Goal: Book appointment/travel/reservation

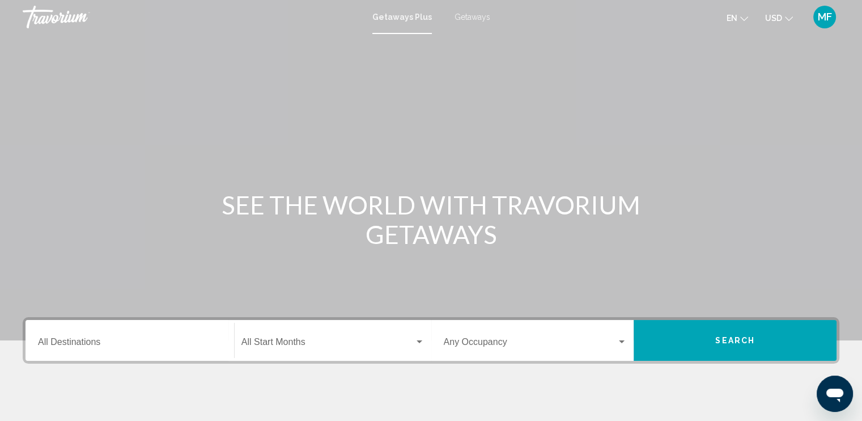
click at [145, 336] on div "Destination All Destinations" at bounding box center [130, 341] width 184 height 36
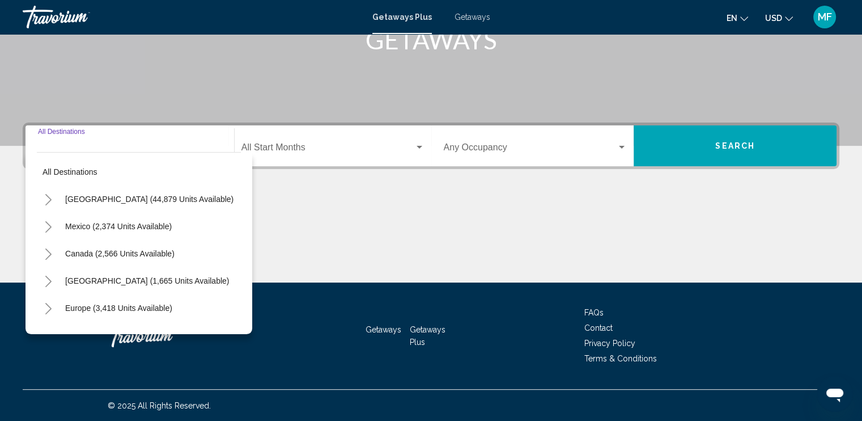
scroll to position [195, 0]
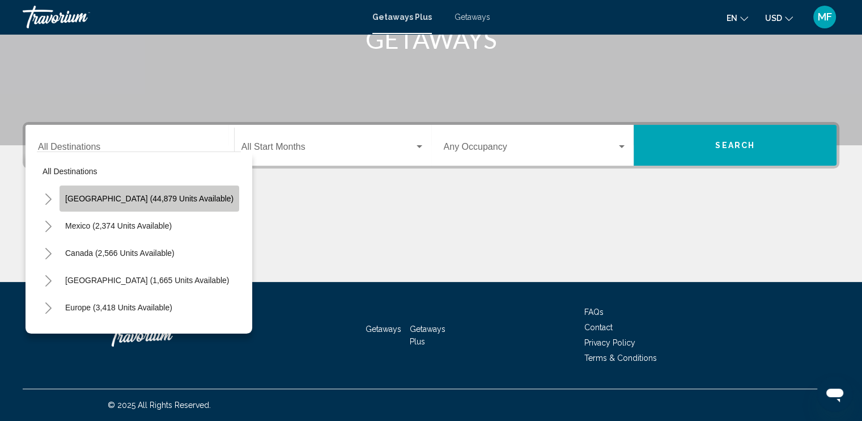
click at [157, 200] on span "[GEOGRAPHIC_DATA] (44,879 units available)" at bounding box center [149, 198] width 168 height 9
type input "**********"
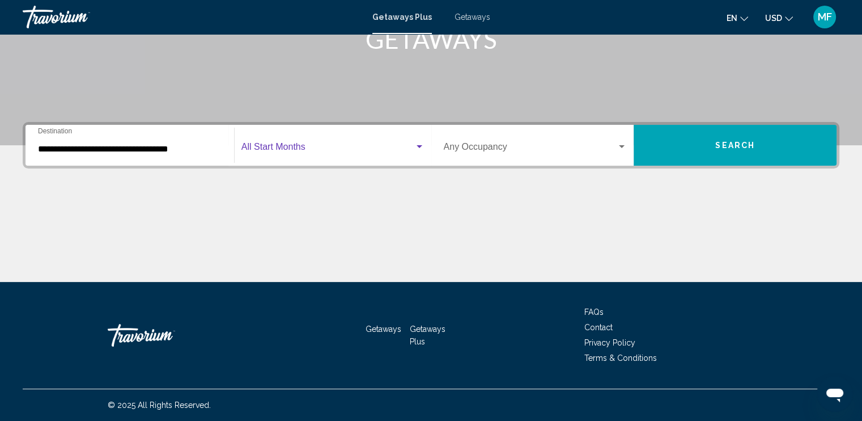
click at [276, 150] on span "Search widget" at bounding box center [327, 149] width 173 height 10
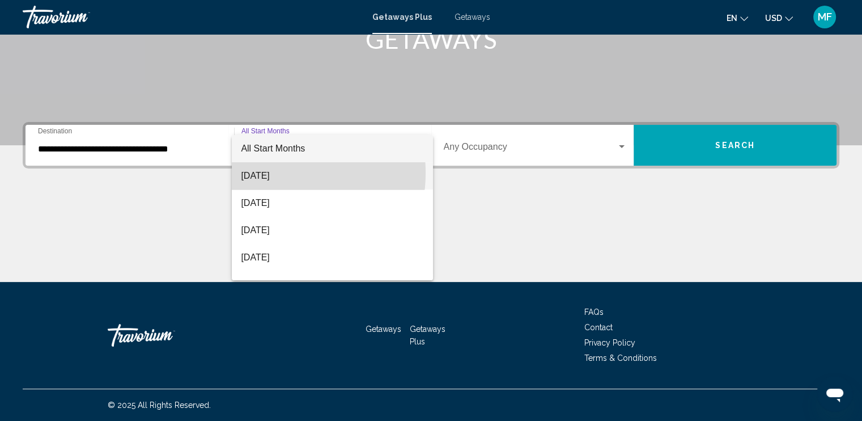
click at [276, 173] on span "[DATE]" at bounding box center [332, 175] width 183 height 27
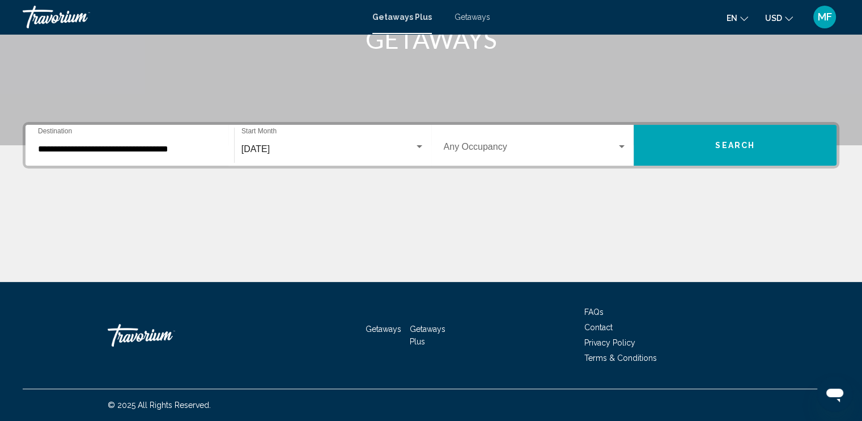
click at [473, 155] on div "Occupancy Any Occupancy" at bounding box center [536, 146] width 184 height 36
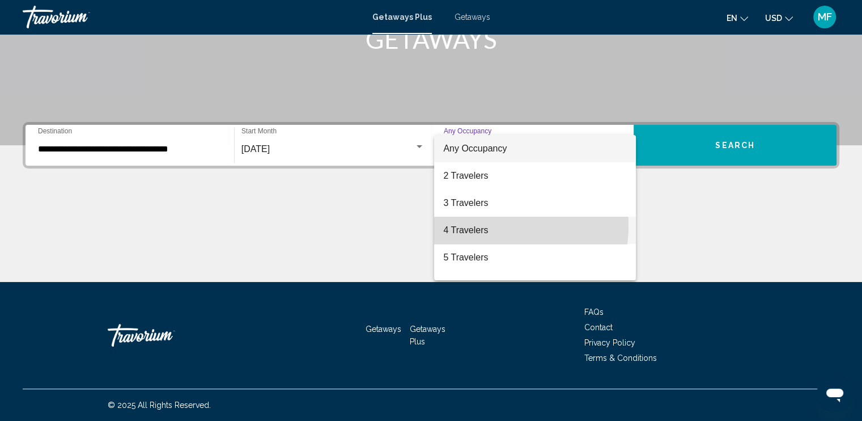
click at [480, 225] on span "4 Travelers" at bounding box center [535, 230] width 184 height 27
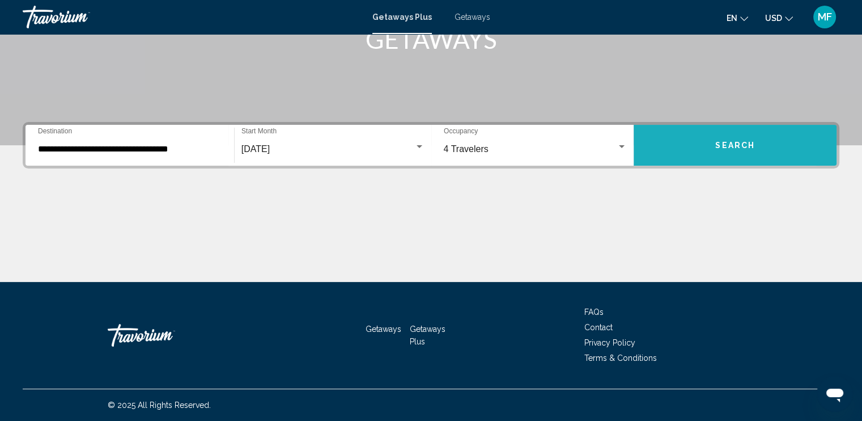
click at [683, 145] on button "Search" at bounding box center [735, 145] width 203 height 41
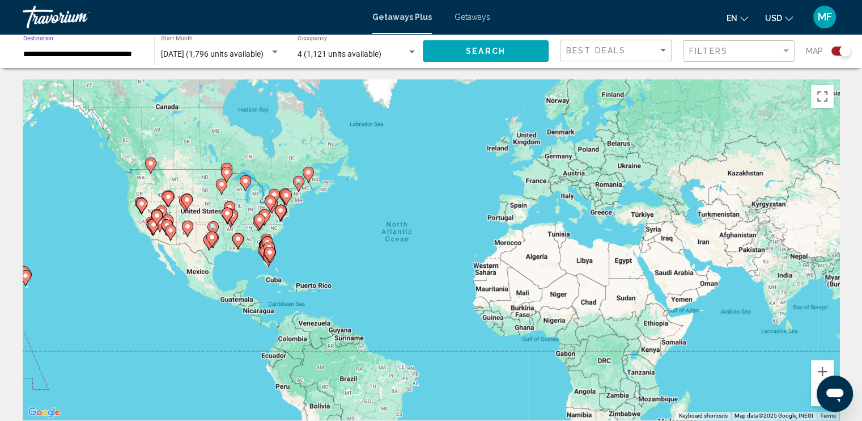
click at [117, 55] on input "**********" at bounding box center [83, 54] width 120 height 9
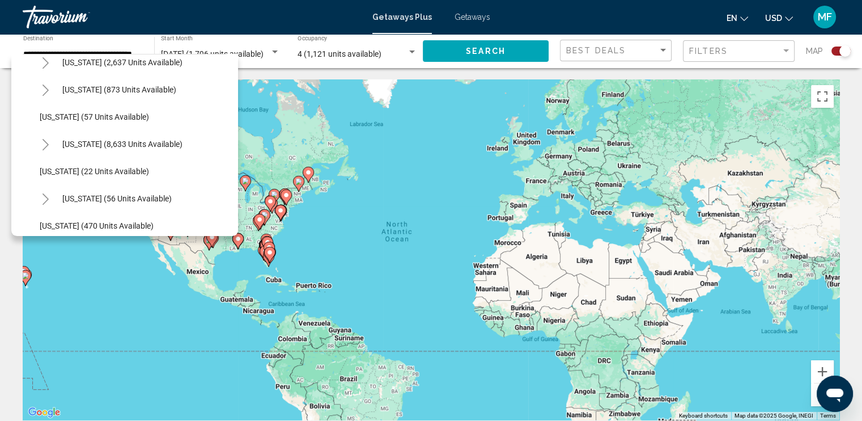
scroll to position [147, 0]
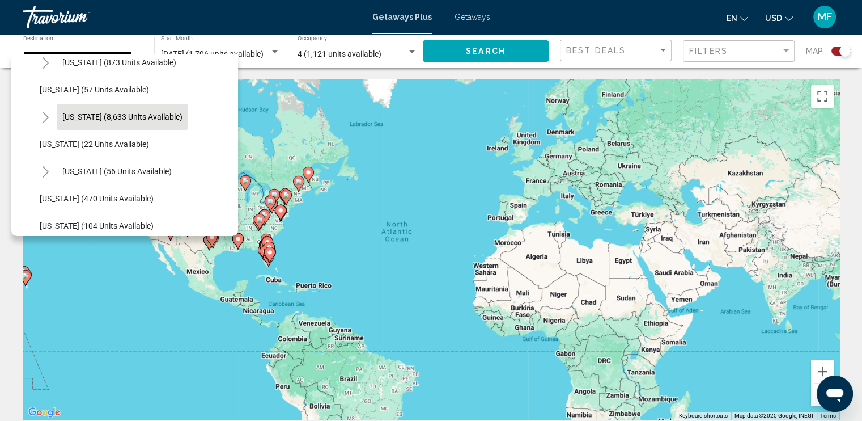
click at [163, 116] on span "[US_STATE] (8,633 units available)" at bounding box center [122, 116] width 120 height 9
type input "**********"
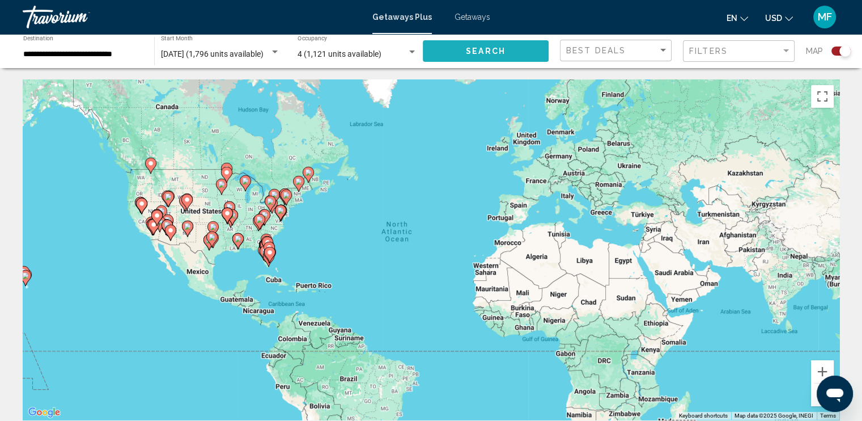
click at [502, 48] on span "Search" at bounding box center [486, 51] width 40 height 9
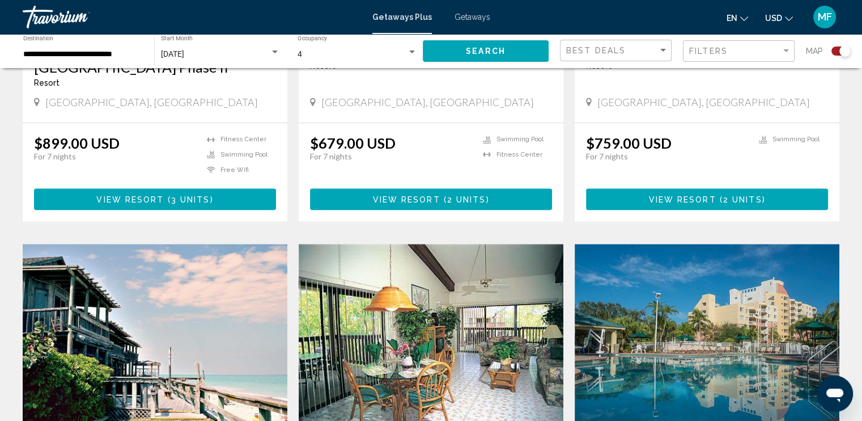
scroll to position [1019, 0]
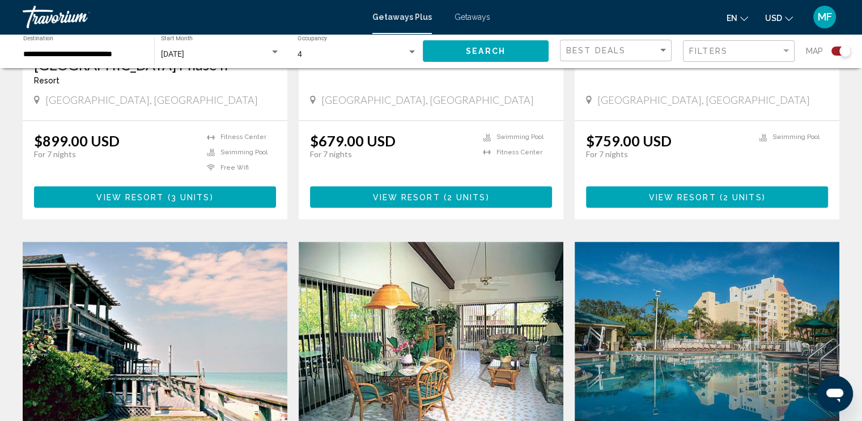
drag, startPoint x: 859, startPoint y: 247, endPoint x: 861, endPoint y: 256, distance: 9.9
click at [861, 256] on div "← Move left → Move right ↑ Move up ↓ Move down + Zoom in - Zoom out Home Jump l…" at bounding box center [431, 55] width 862 height 1988
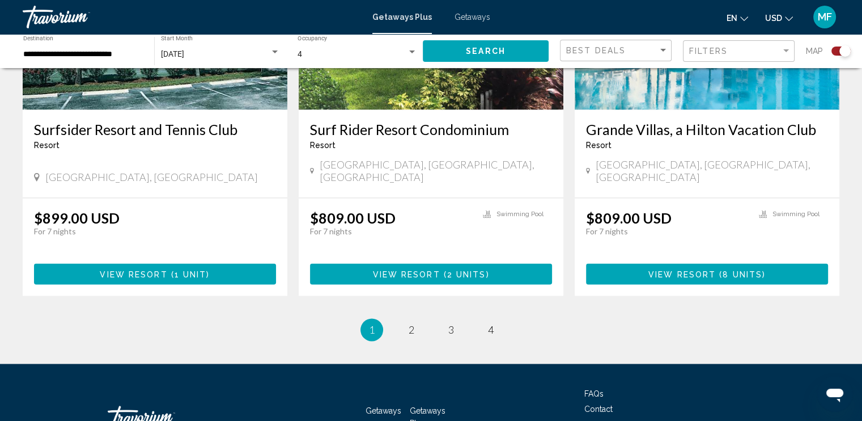
scroll to position [1744, 0]
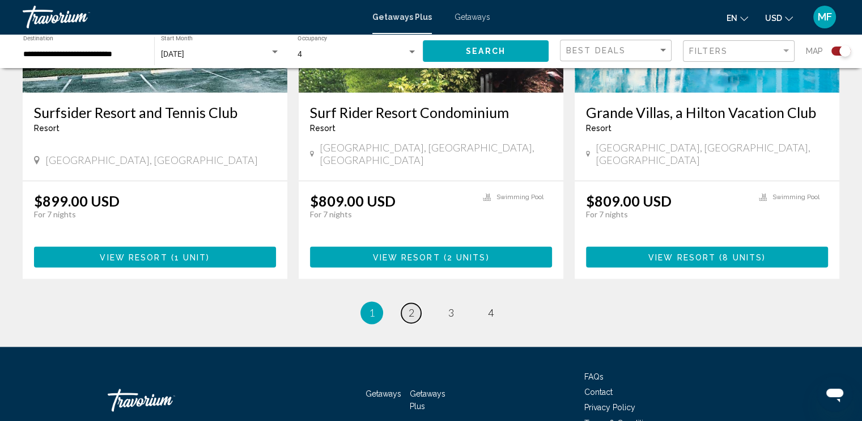
click at [410, 306] on span "2" at bounding box center [412, 312] width 6 height 12
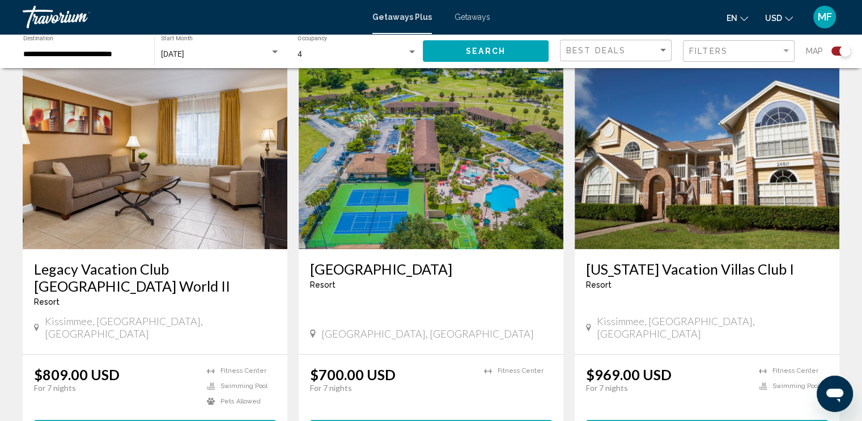
scroll to position [836, 0]
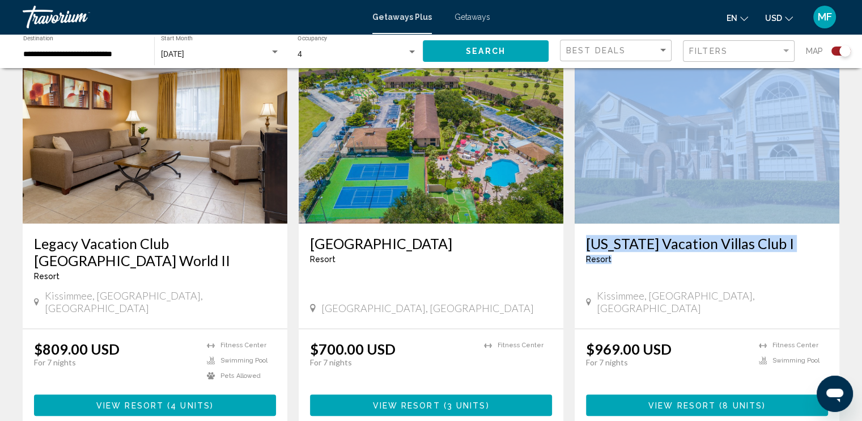
drag, startPoint x: 857, startPoint y: 205, endPoint x: 859, endPoint y: 254, distance: 48.8
click at [859, 254] on div "← Move left → Move right ↑ Move up ↓ Move down + Zoom in - Zoom out Home Jump l…" at bounding box center [431, 265] width 862 height 2043
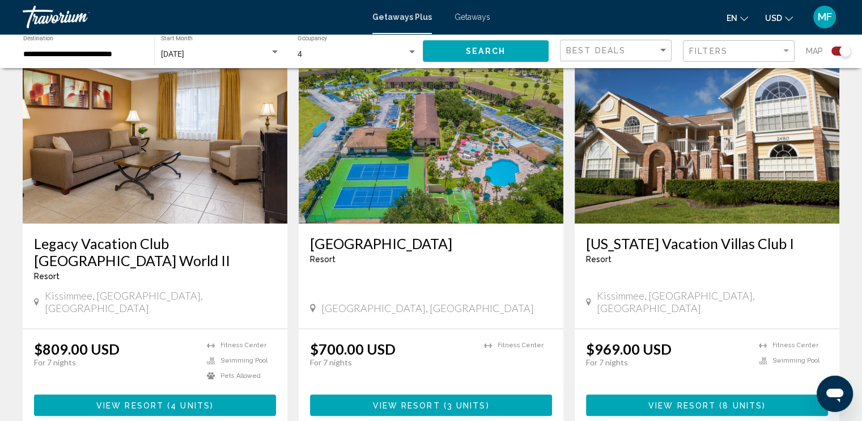
drag, startPoint x: 859, startPoint y: 254, endPoint x: 853, endPoint y: 273, distance: 20.4
click at [853, 273] on div "← Move left → Move right ↑ Move up ↓ Move down + Zoom in - Zoom out Home Jump l…" at bounding box center [431, 265] width 862 height 2043
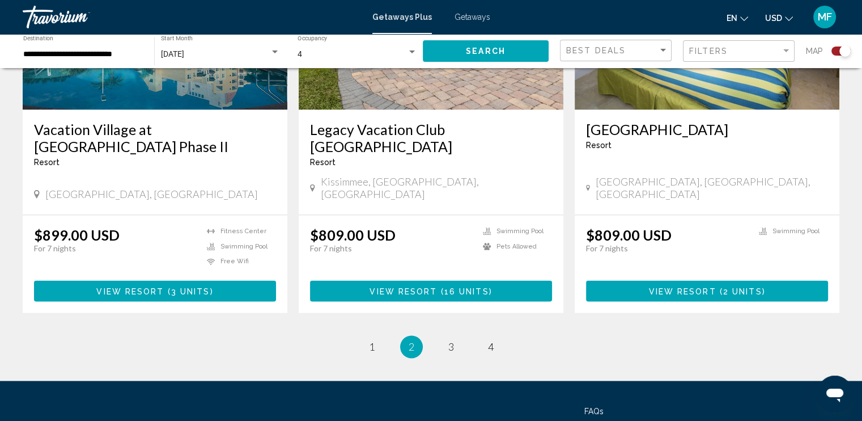
scroll to position [1794, 0]
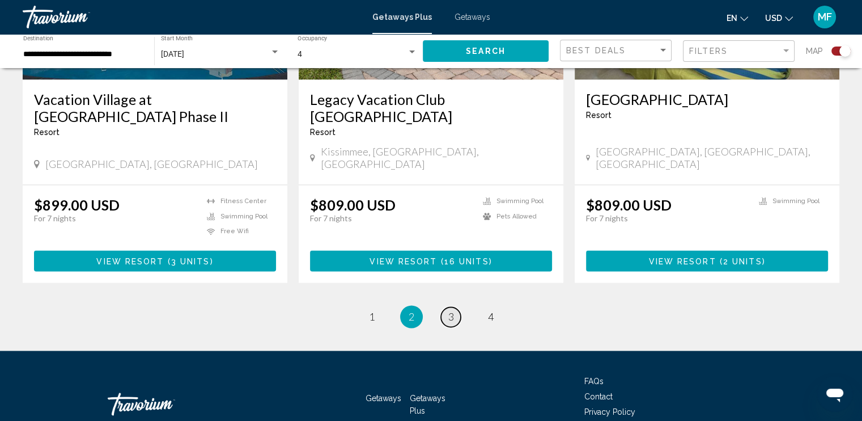
click at [449, 310] on span "3" at bounding box center [451, 316] width 6 height 12
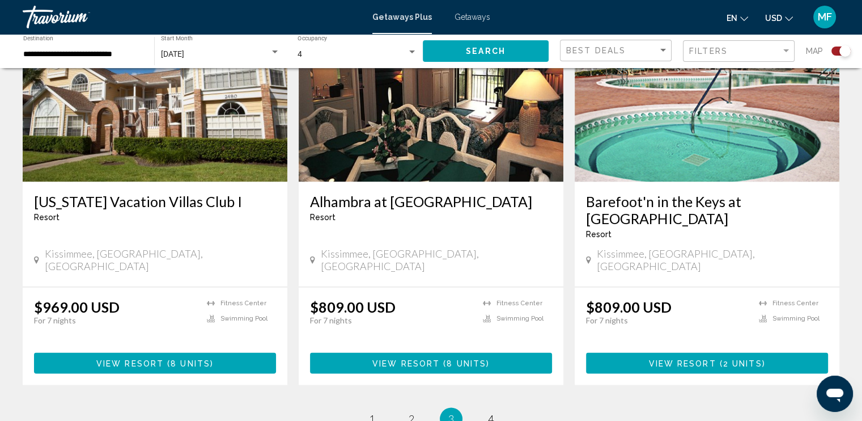
scroll to position [1694, 0]
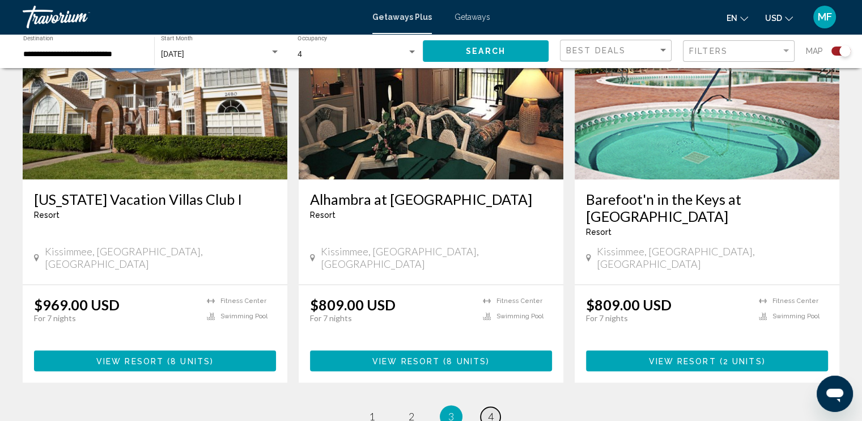
click at [493, 410] on span "4" at bounding box center [491, 416] width 6 height 12
